Goal: Information Seeking & Learning: Find specific fact

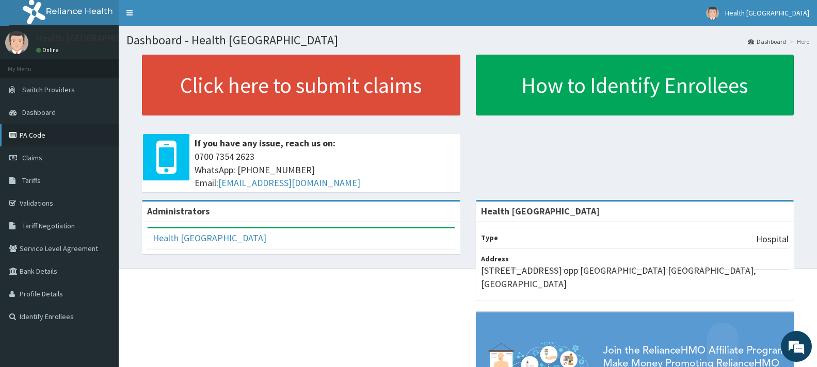
click at [36, 140] on link "PA Code" at bounding box center [59, 135] width 119 height 23
click at [51, 206] on link "Validations" at bounding box center [59, 203] width 119 height 23
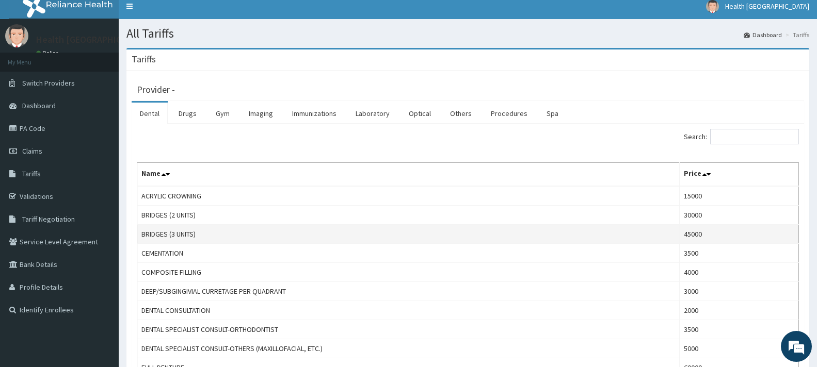
scroll to position [52, 0]
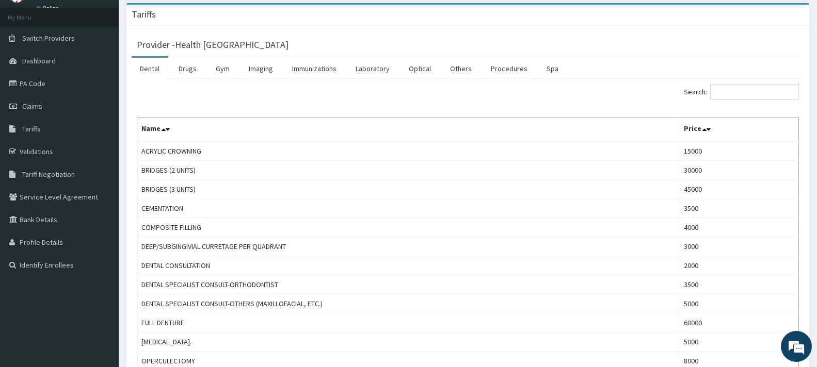
click at [152, 72] on link "Dental" at bounding box center [150, 69] width 36 height 22
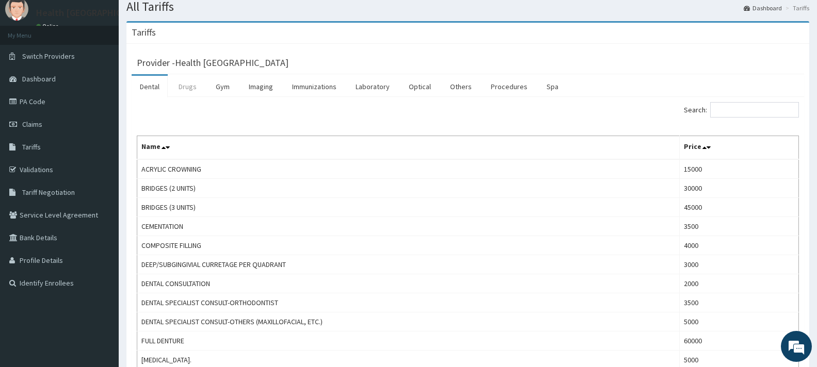
click at [184, 90] on link "Drugs" at bounding box center [187, 87] width 35 height 22
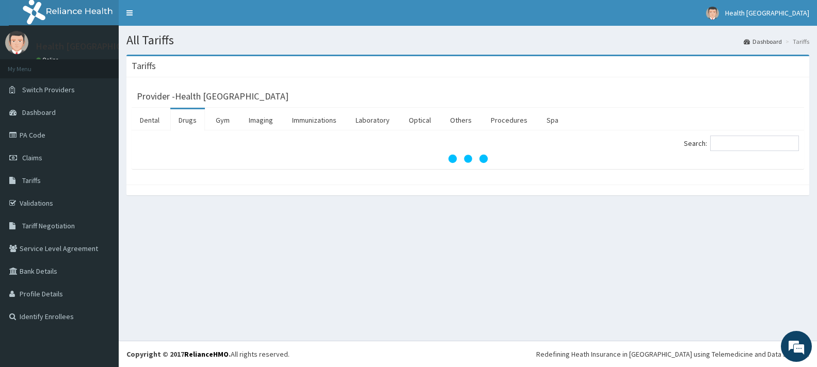
scroll to position [0, 0]
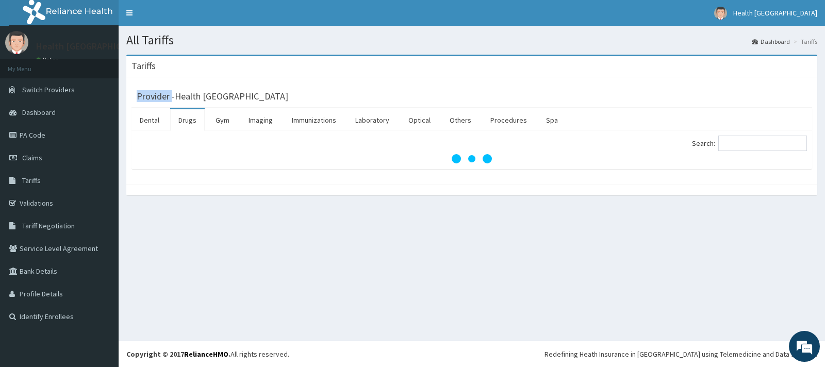
click at [184, 92] on h3 "Provider - Health Fountains Hospital" at bounding box center [213, 96] width 152 height 9
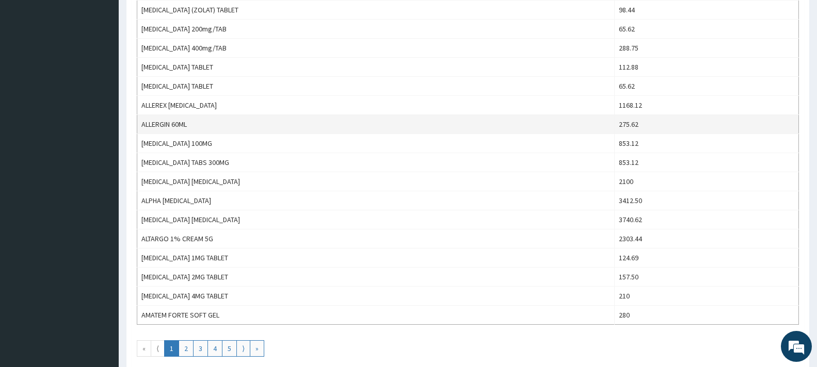
scroll to position [877, 0]
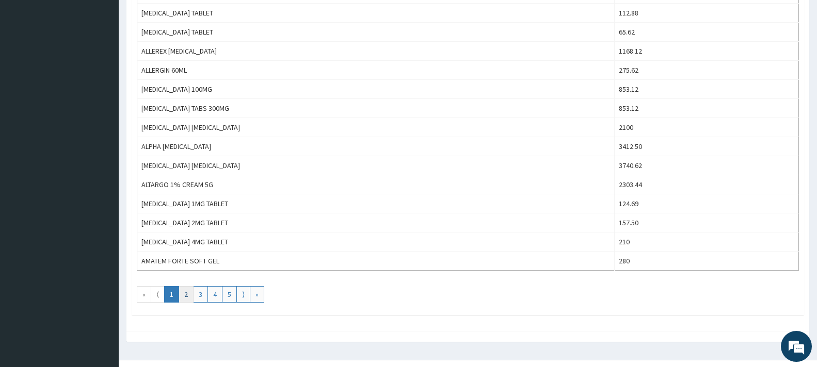
click at [191, 293] on link "2" at bounding box center [185, 294] width 15 height 17
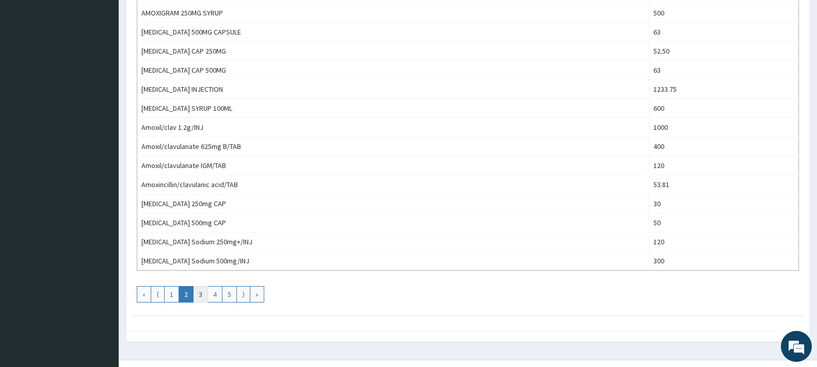
click at [200, 297] on link "3" at bounding box center [200, 294] width 15 height 17
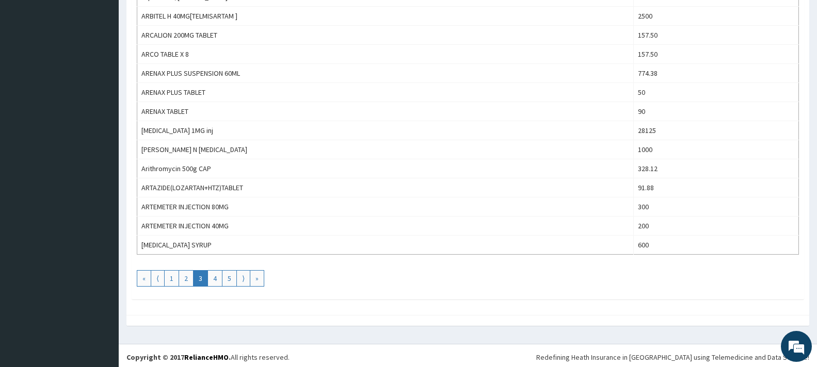
scroll to position [896, 0]
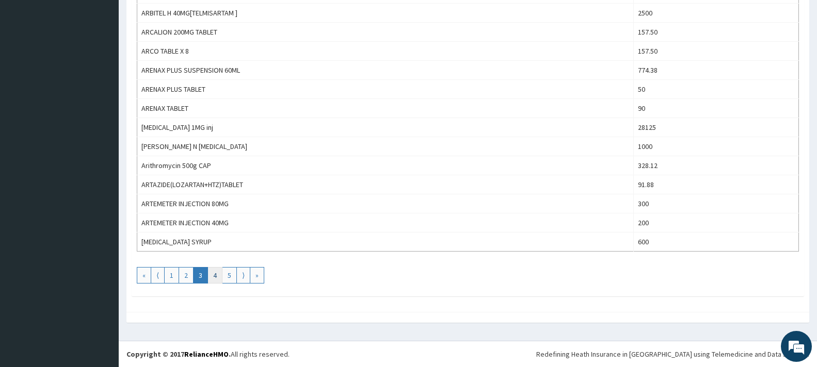
click at [215, 274] on link "4" at bounding box center [214, 275] width 15 height 17
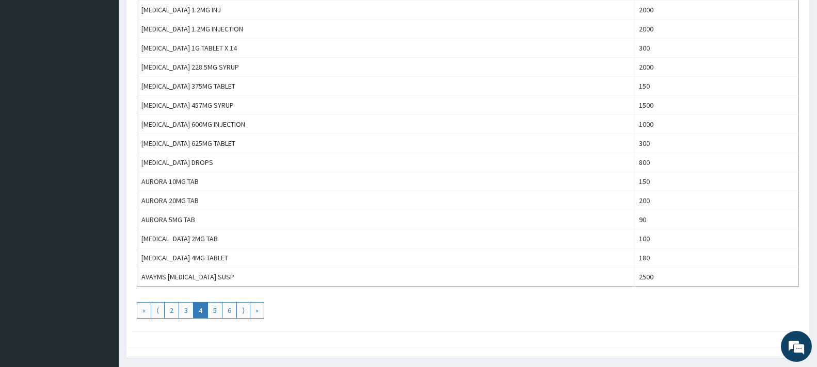
scroll to position [877, 0]
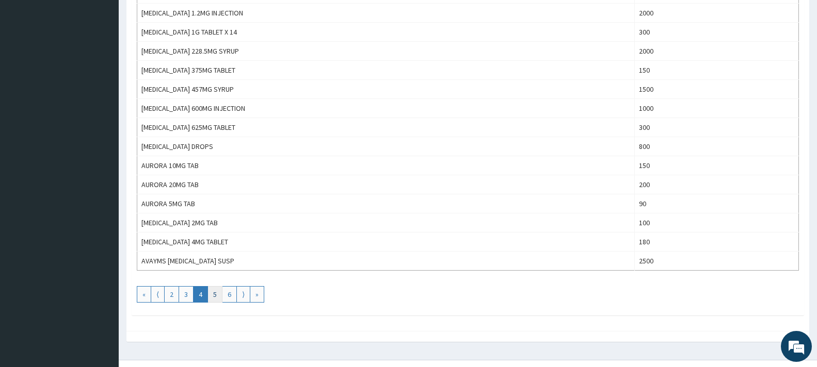
click at [214, 294] on link "5" at bounding box center [214, 294] width 15 height 17
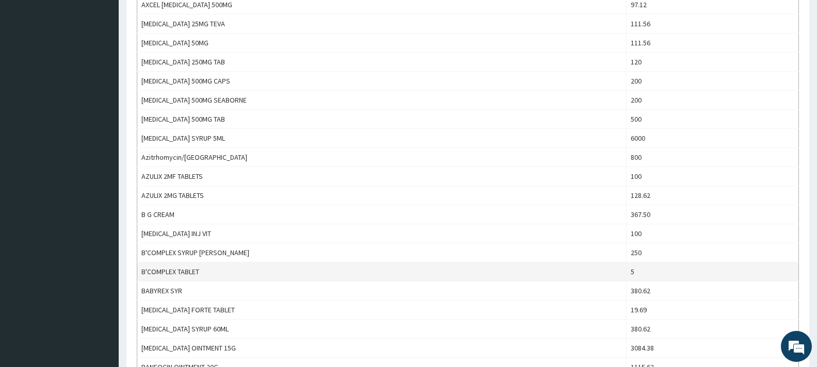
scroll to position [567, 0]
